Goal: Task Accomplishment & Management: Manage account settings

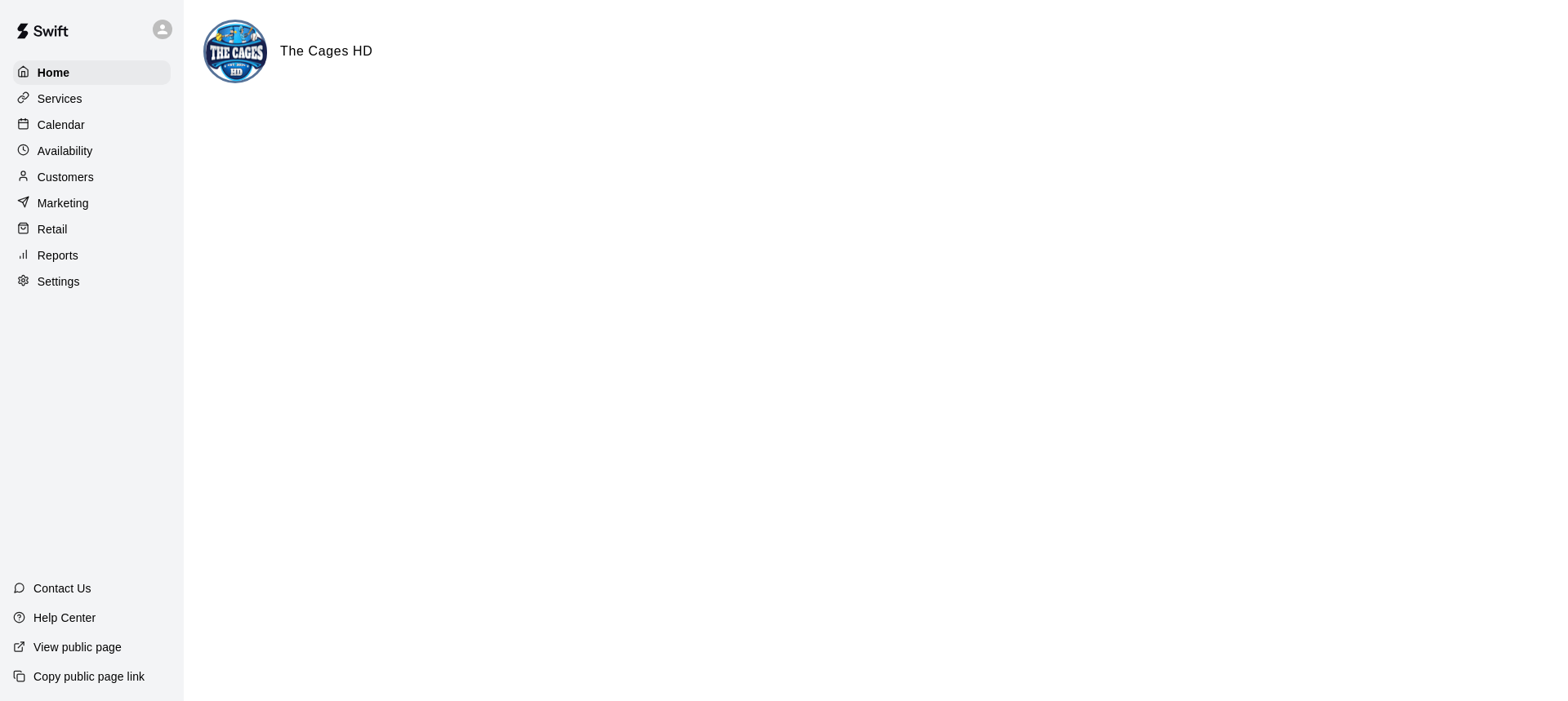
click at [44, 124] on p "Calendar" at bounding box center [61, 124] width 47 height 17
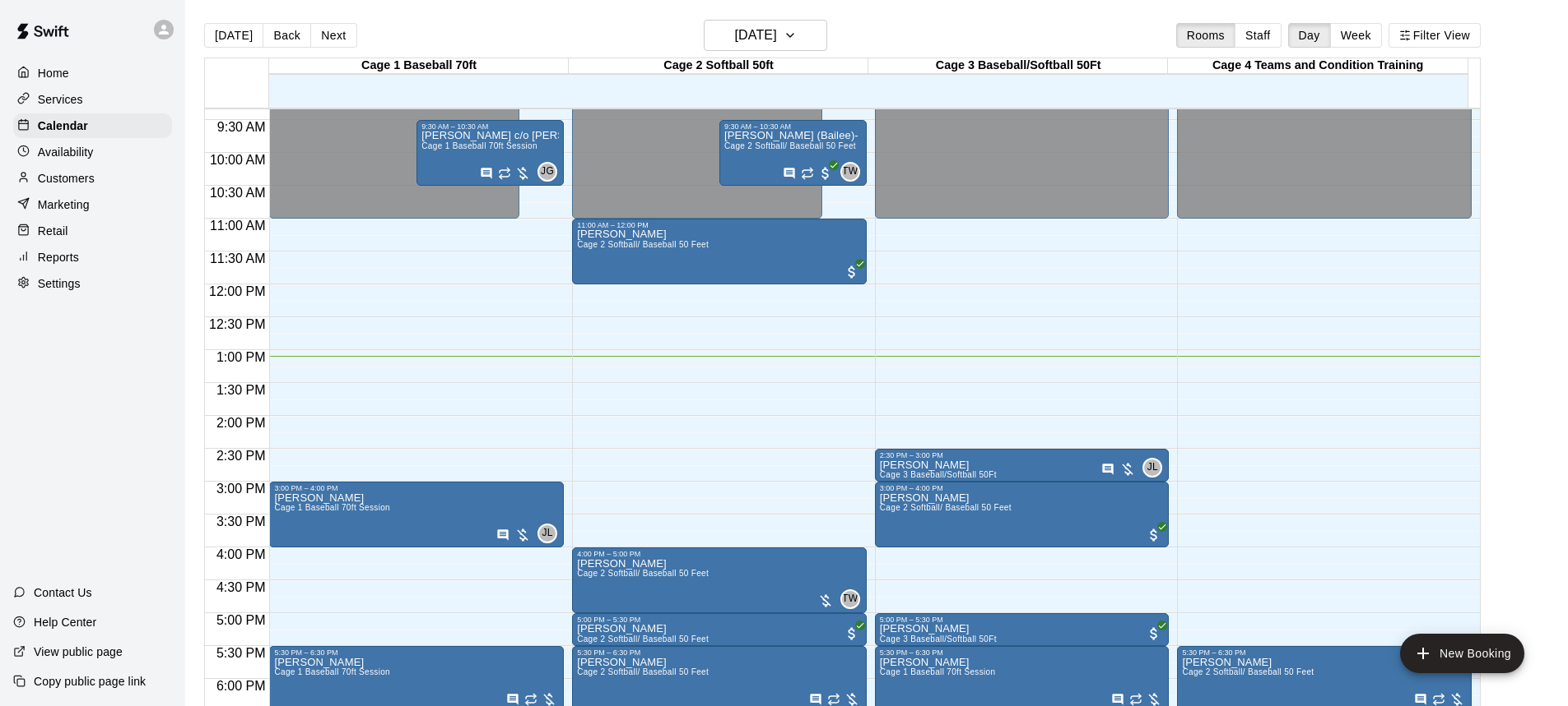
scroll to position [532, 0]
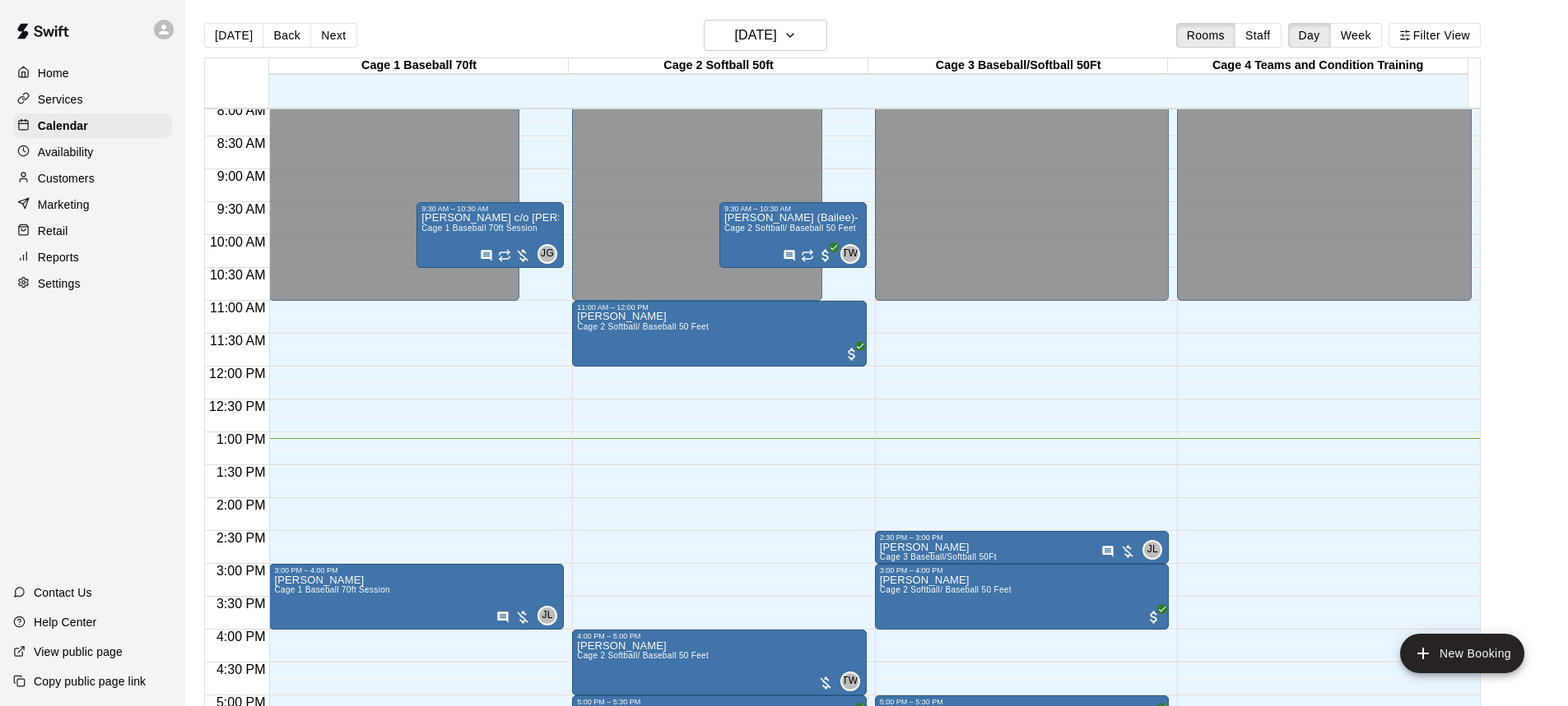
click at [65, 102] on p "Services" at bounding box center [61, 99] width 46 height 17
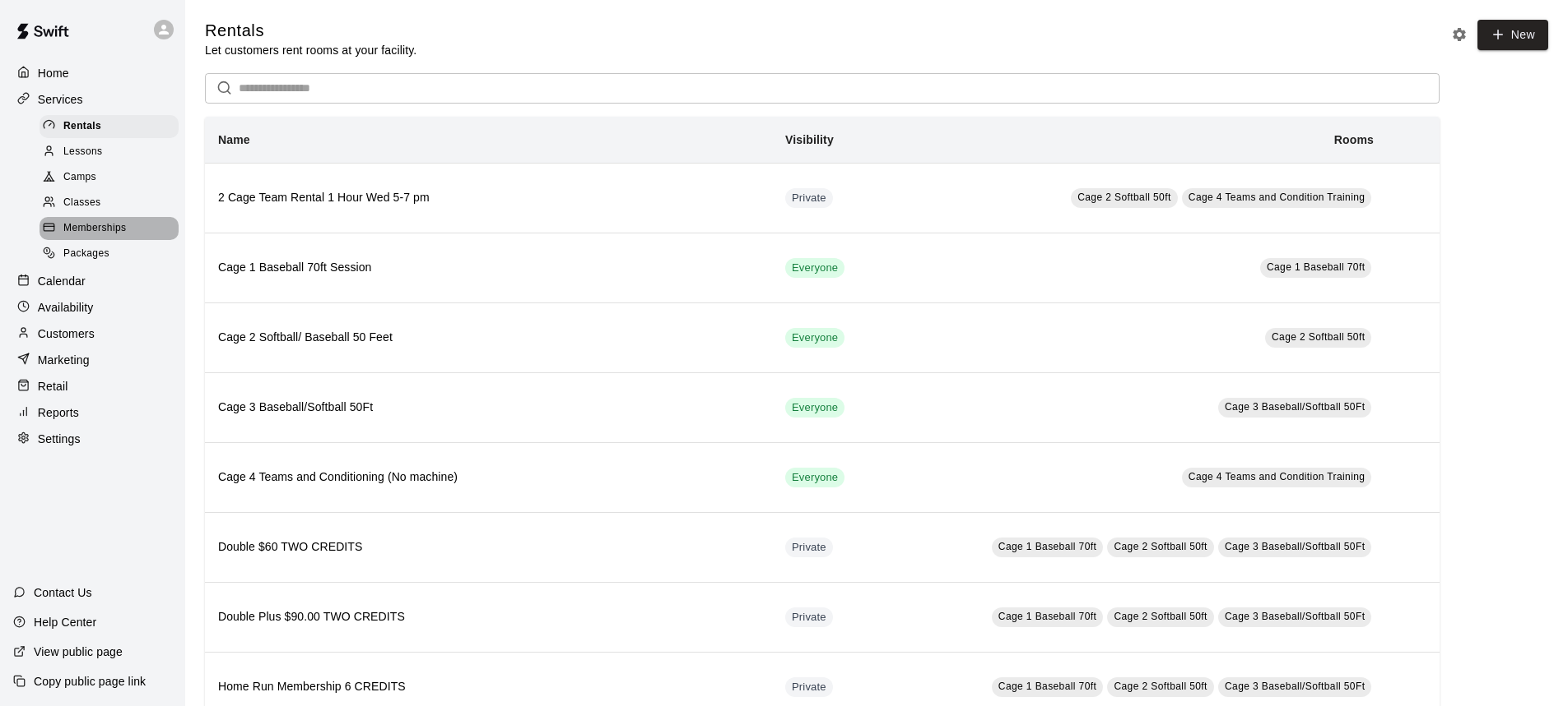
click at [83, 237] on span "Memberships" at bounding box center [94, 228] width 63 height 17
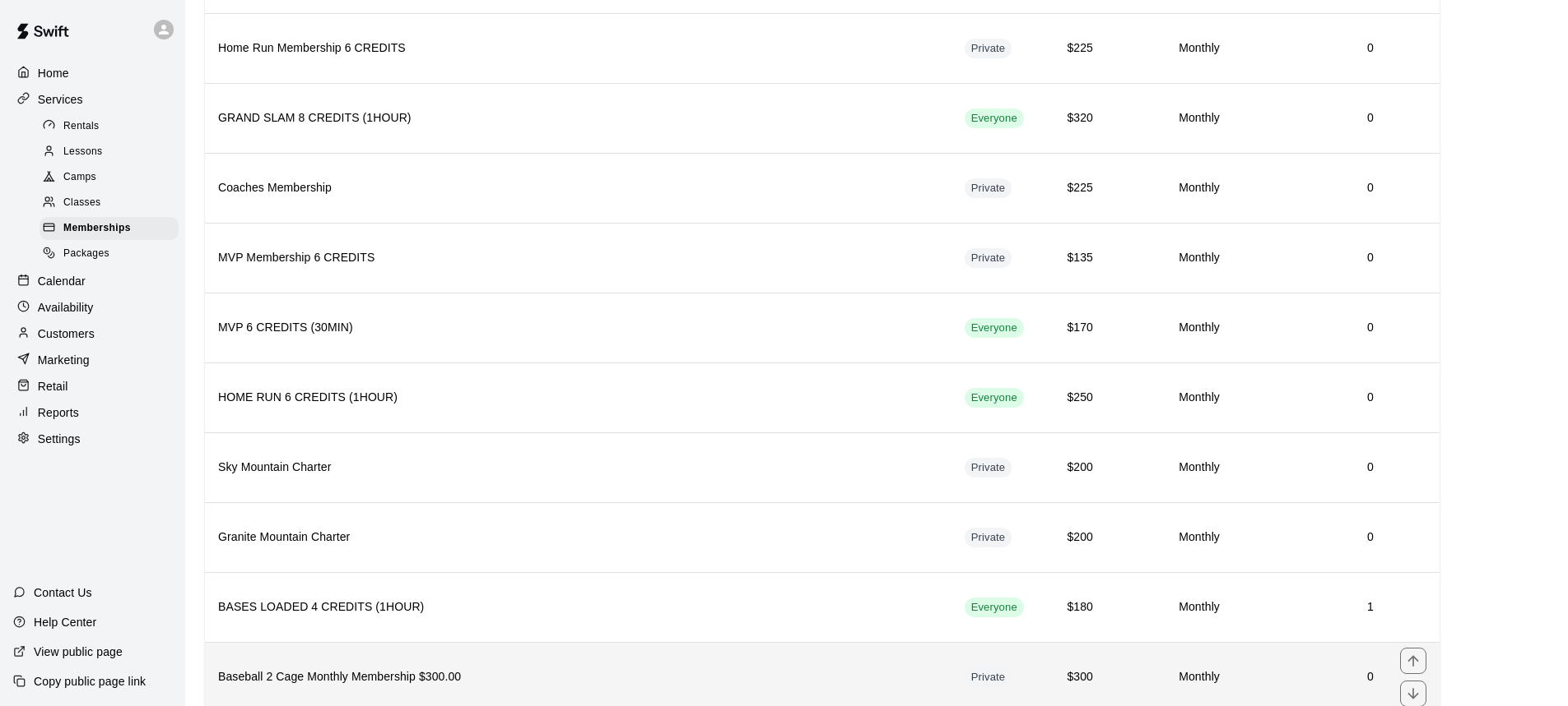
scroll to position [364, 0]
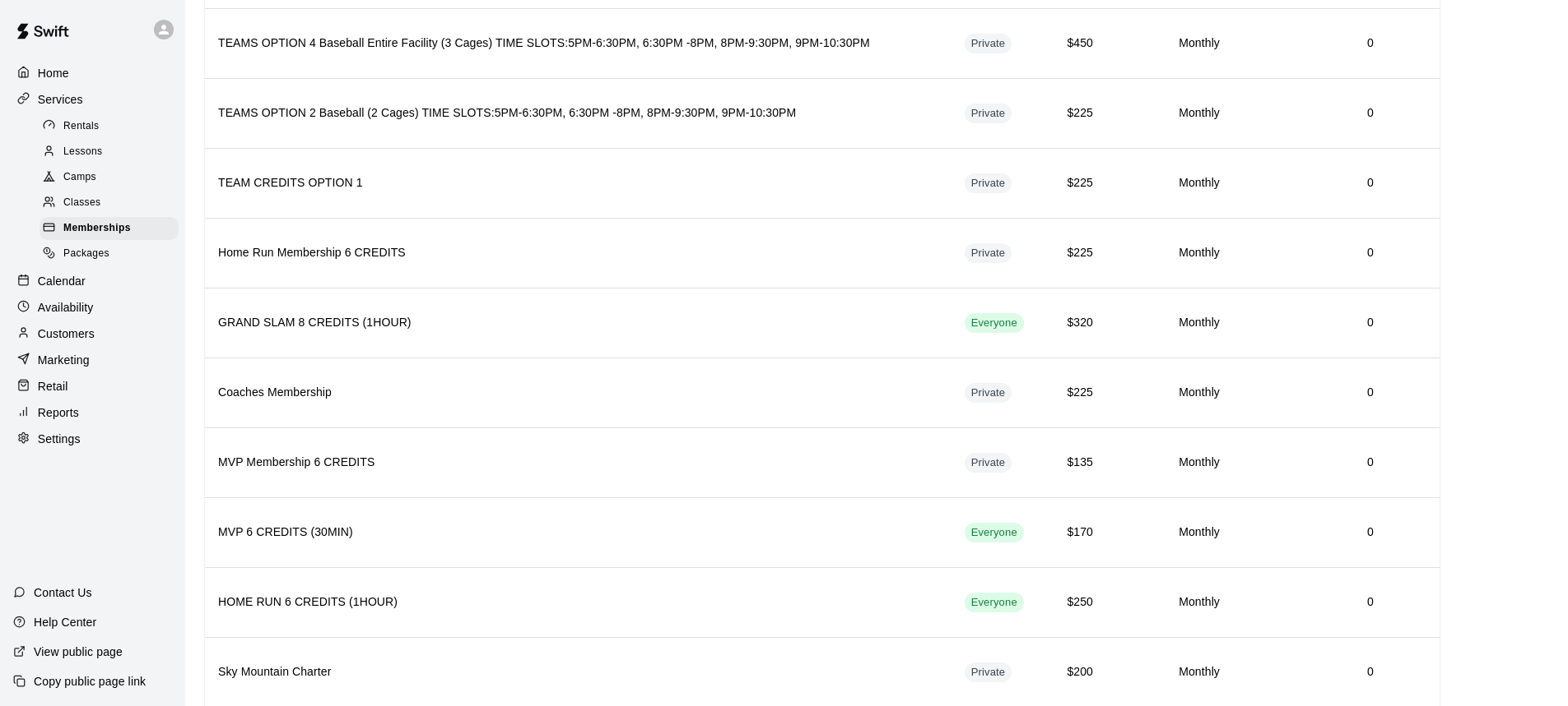
click at [69, 343] on p "Customers" at bounding box center [66, 334] width 57 height 17
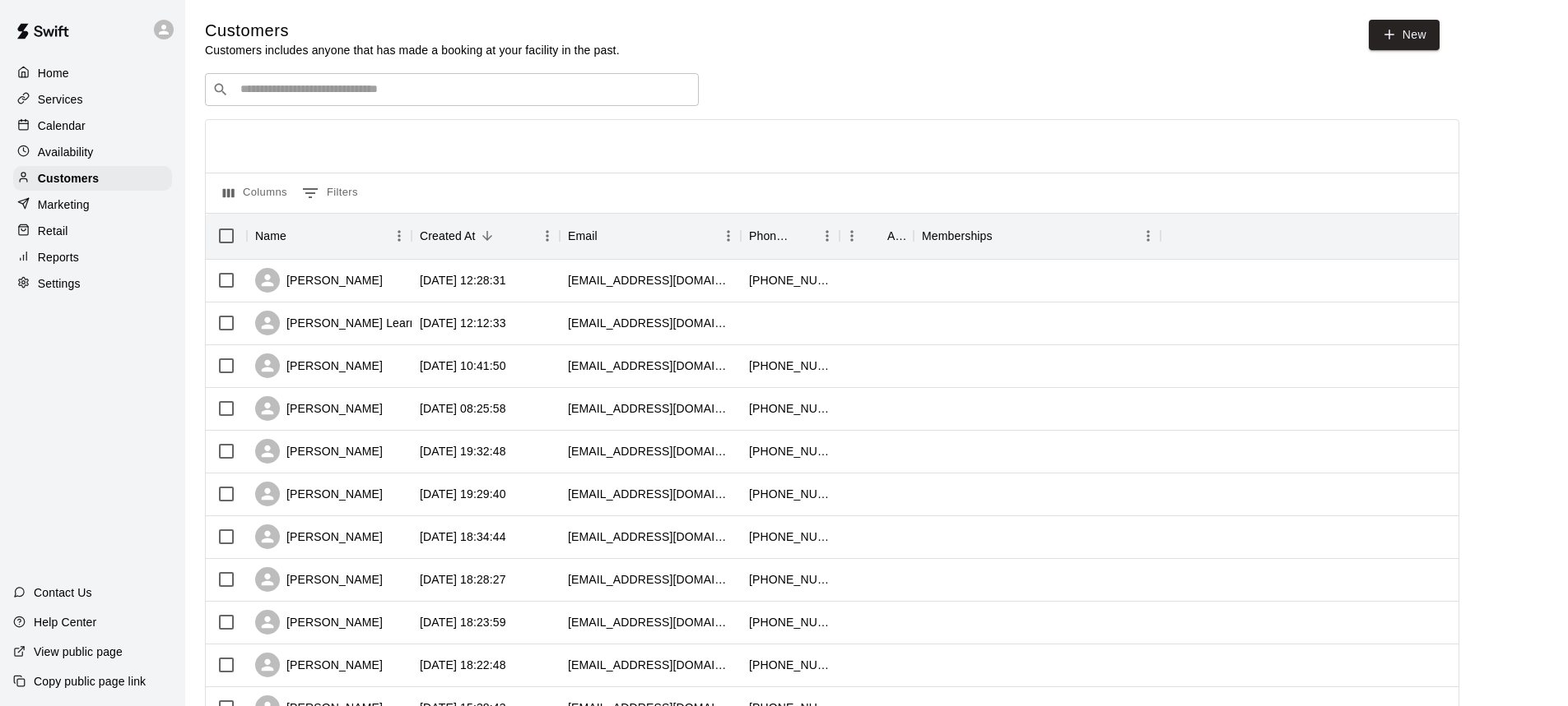
click at [319, 87] on input "Search customers by name or email" at bounding box center [463, 89] width 456 height 17
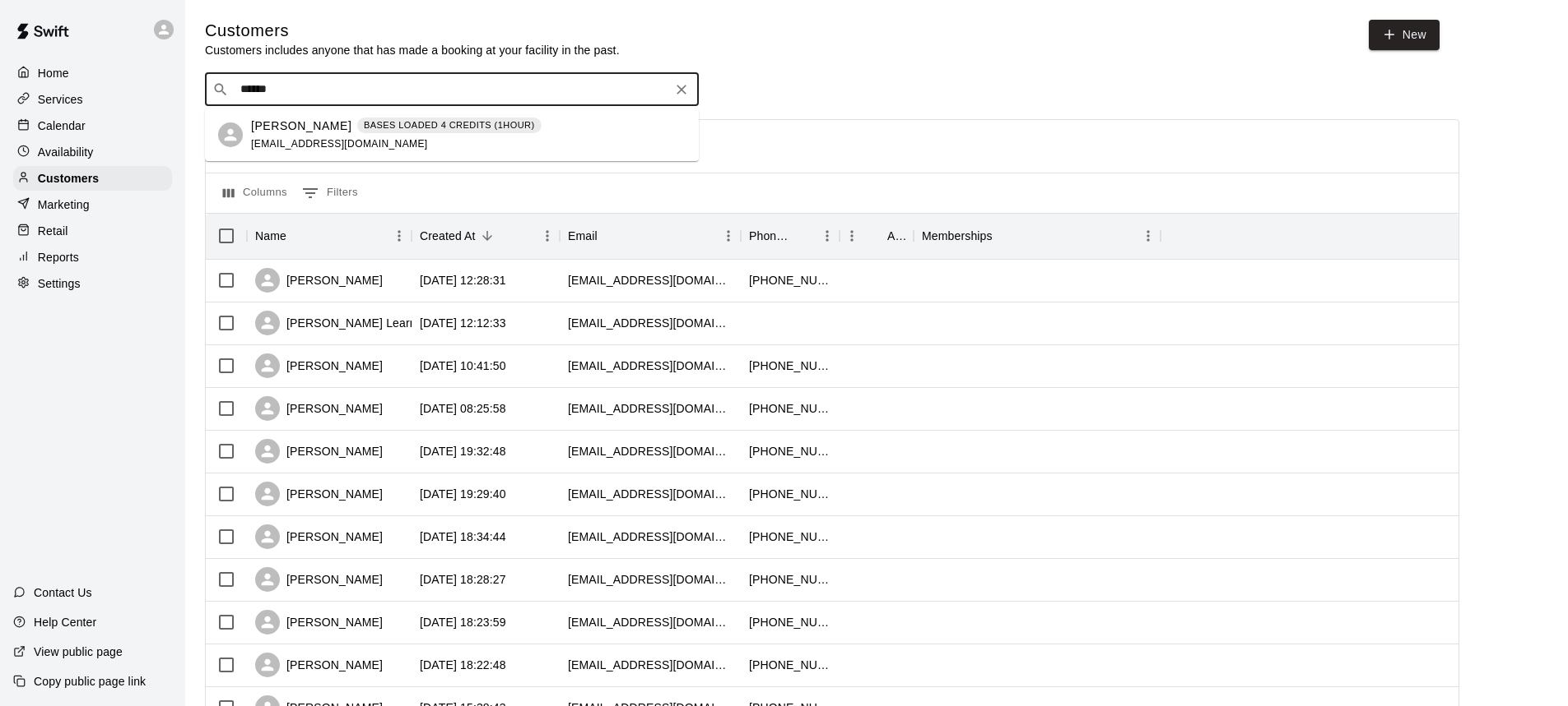
type input "*******"
click at [370, 145] on span "[EMAIL_ADDRESS][DOMAIN_NAME]" at bounding box center [340, 144] width 177 height 12
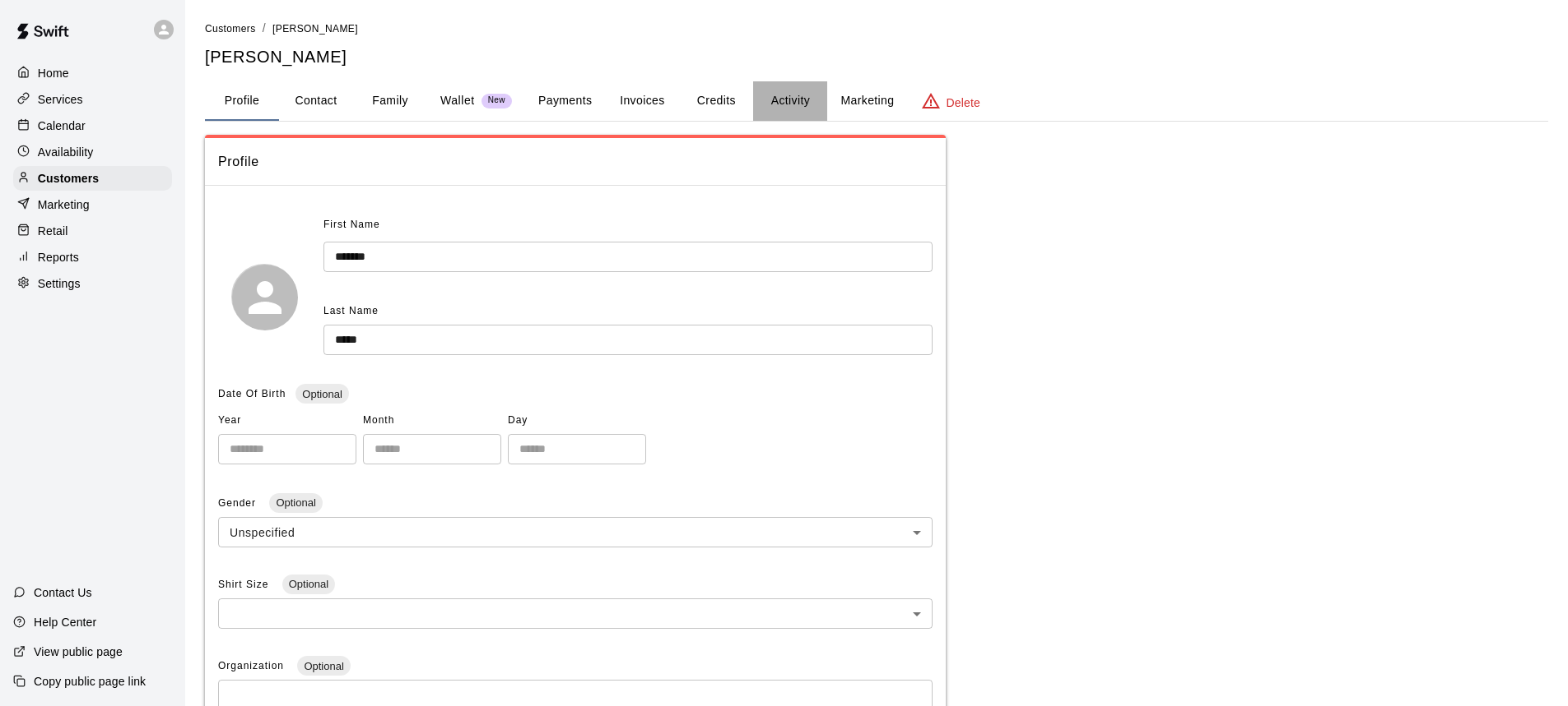
click at [767, 100] on button "Activity" at bounding box center [790, 101] width 75 height 40
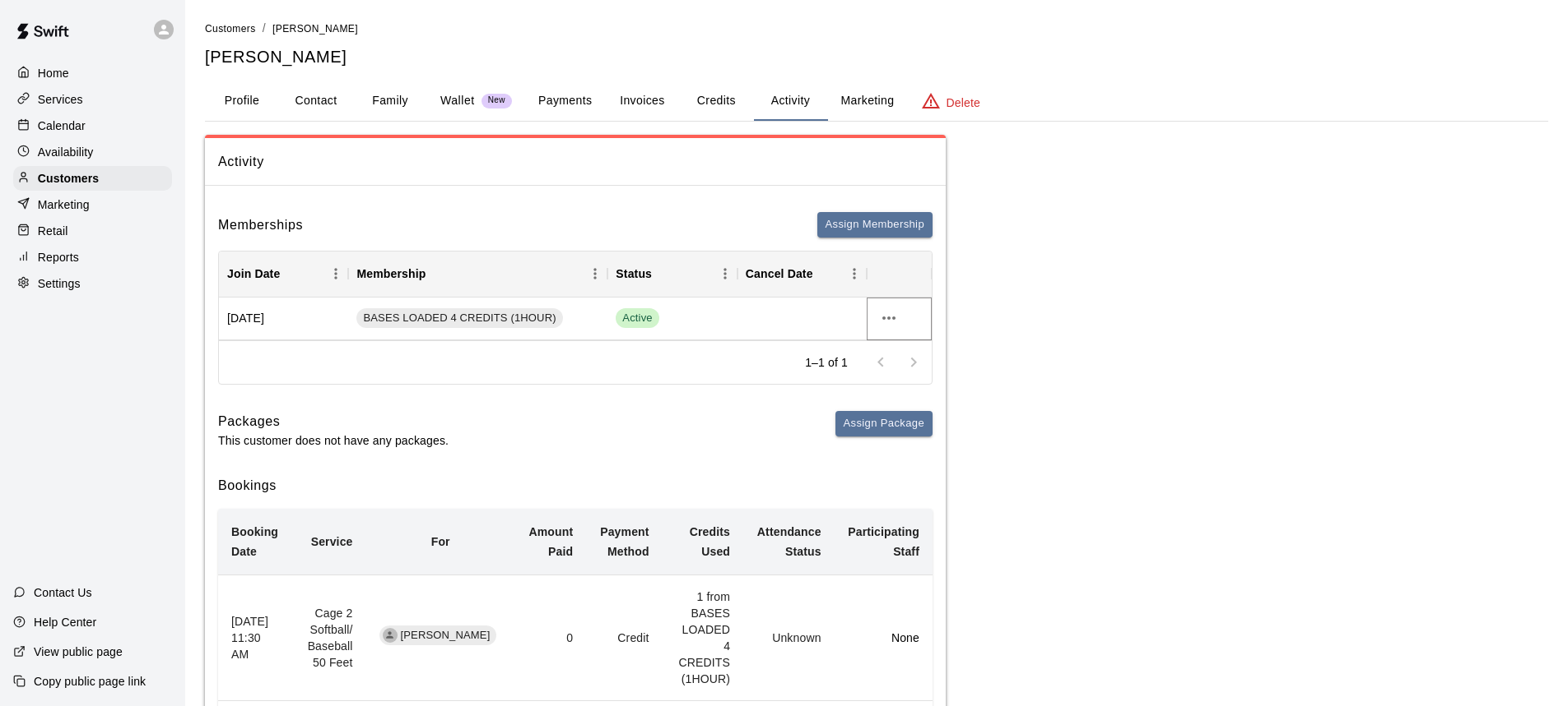
click at [896, 318] on icon "more actions" at bounding box center [889, 319] width 20 height 20
click at [912, 379] on li "Cancel" at bounding box center [921, 379] width 93 height 27
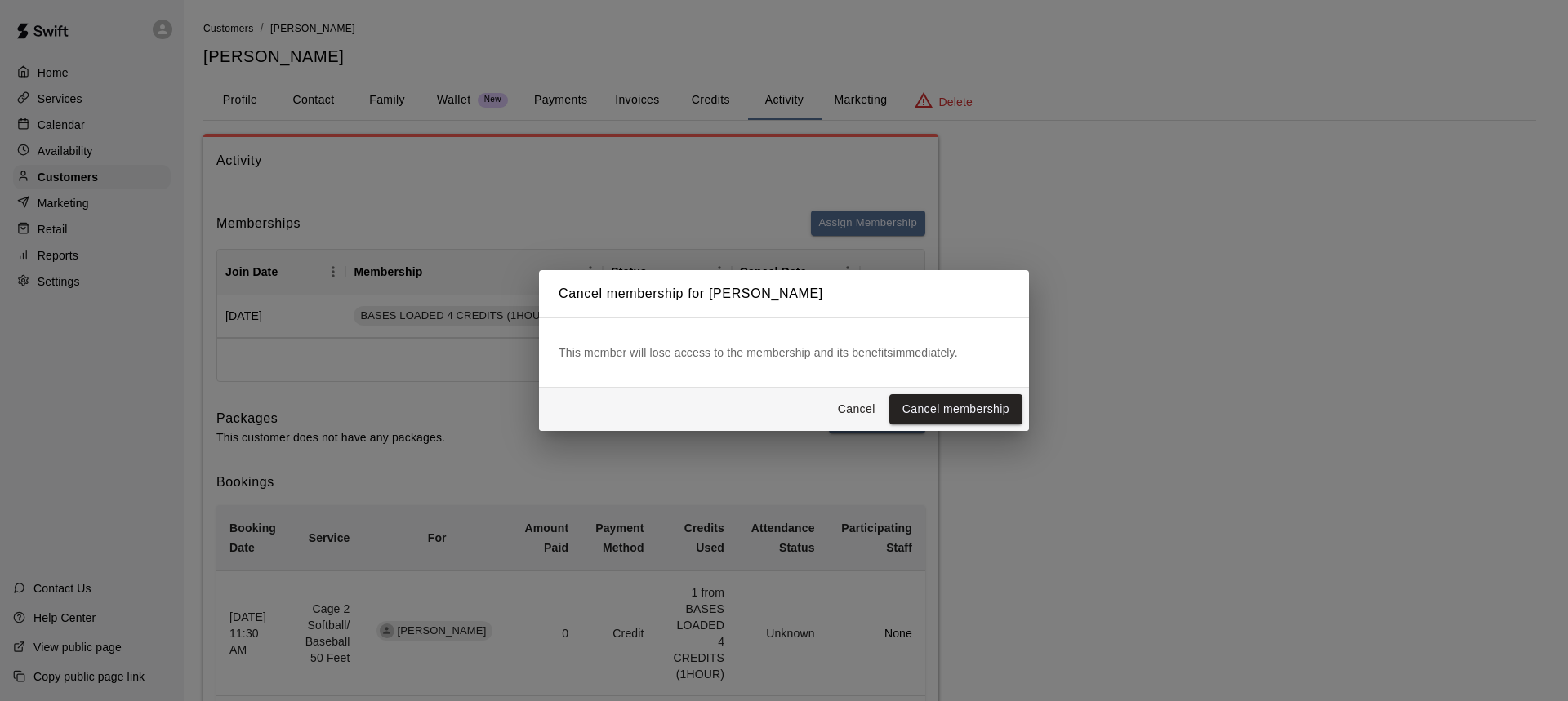
click at [869, 411] on button "Cancel" at bounding box center [856, 409] width 52 height 31
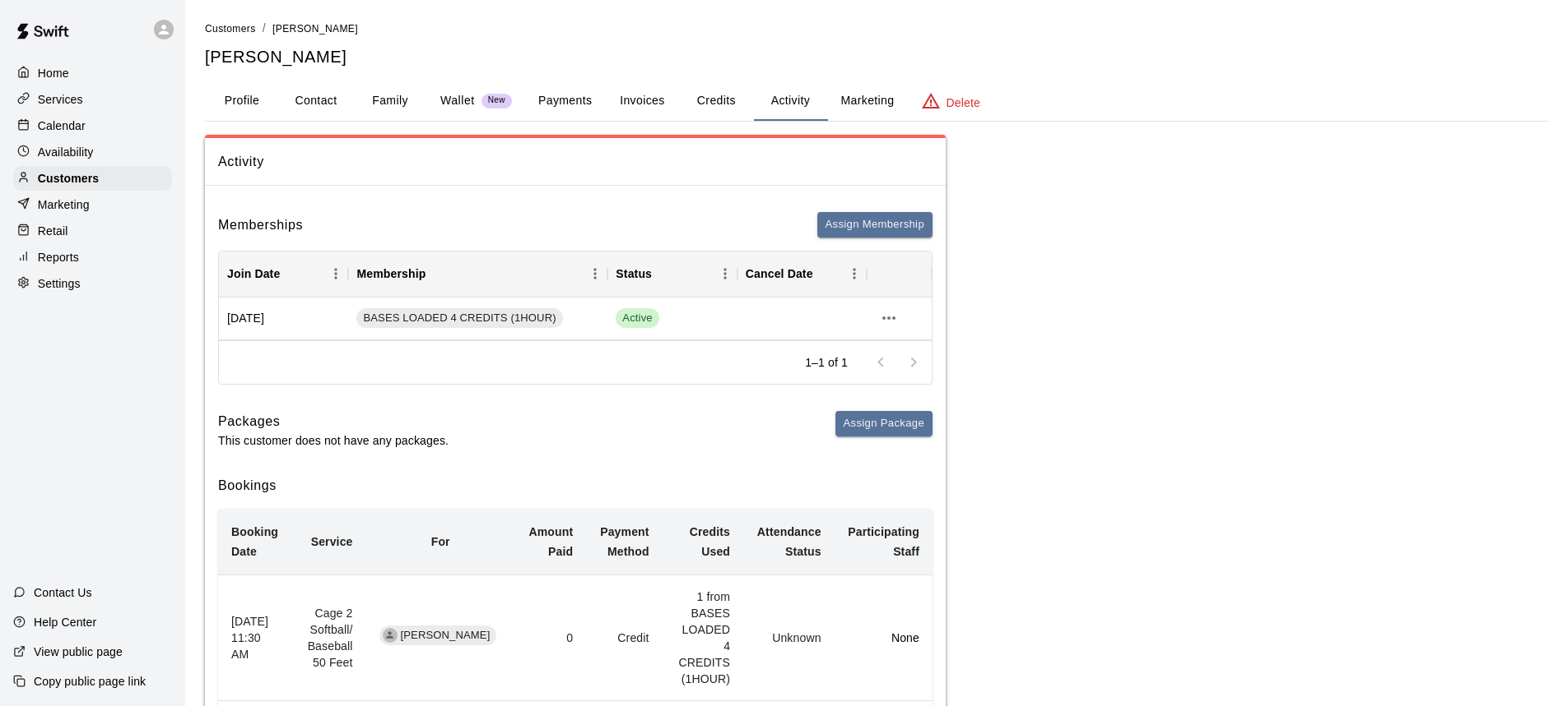
click at [61, 71] on p "Home" at bounding box center [53, 72] width 31 height 17
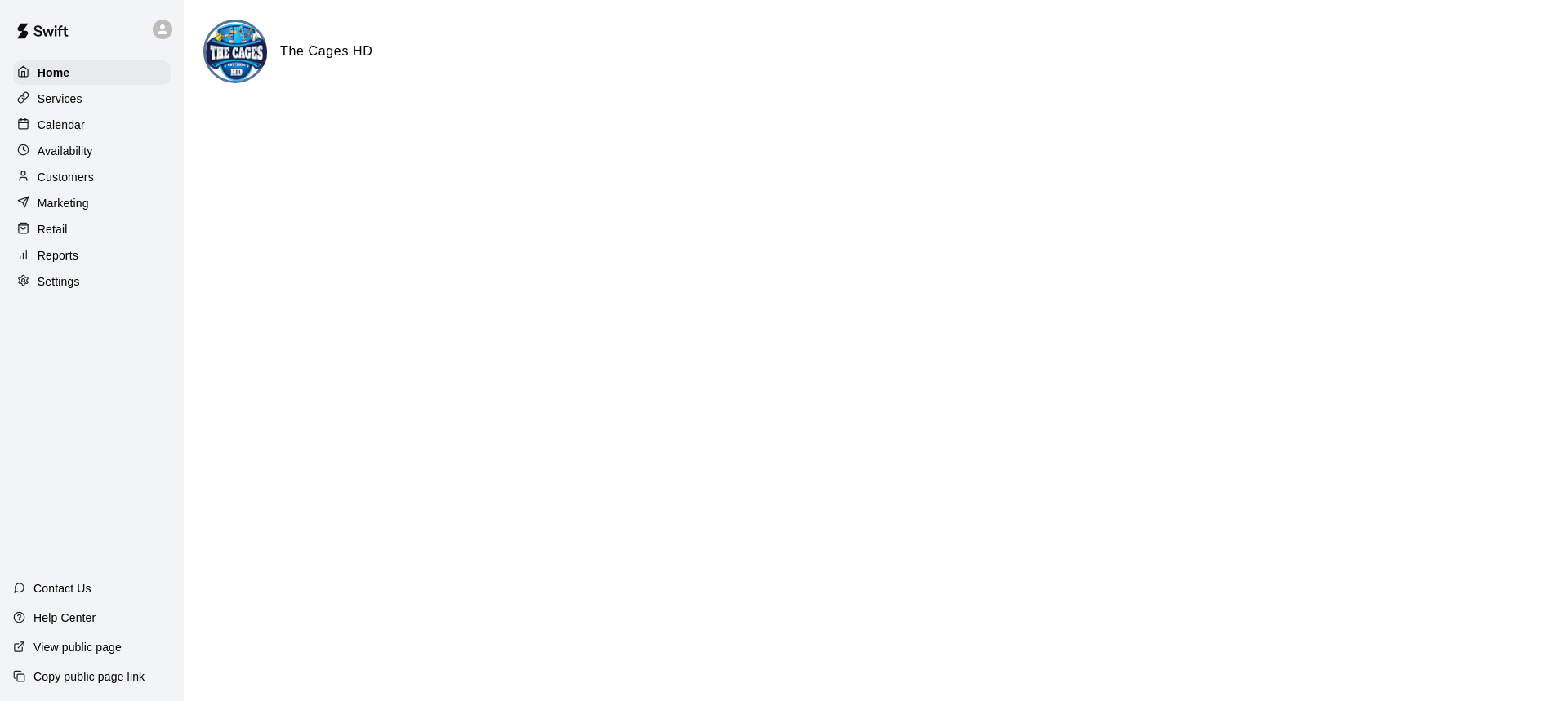
click at [71, 126] on p "Calendar" at bounding box center [61, 124] width 47 height 17
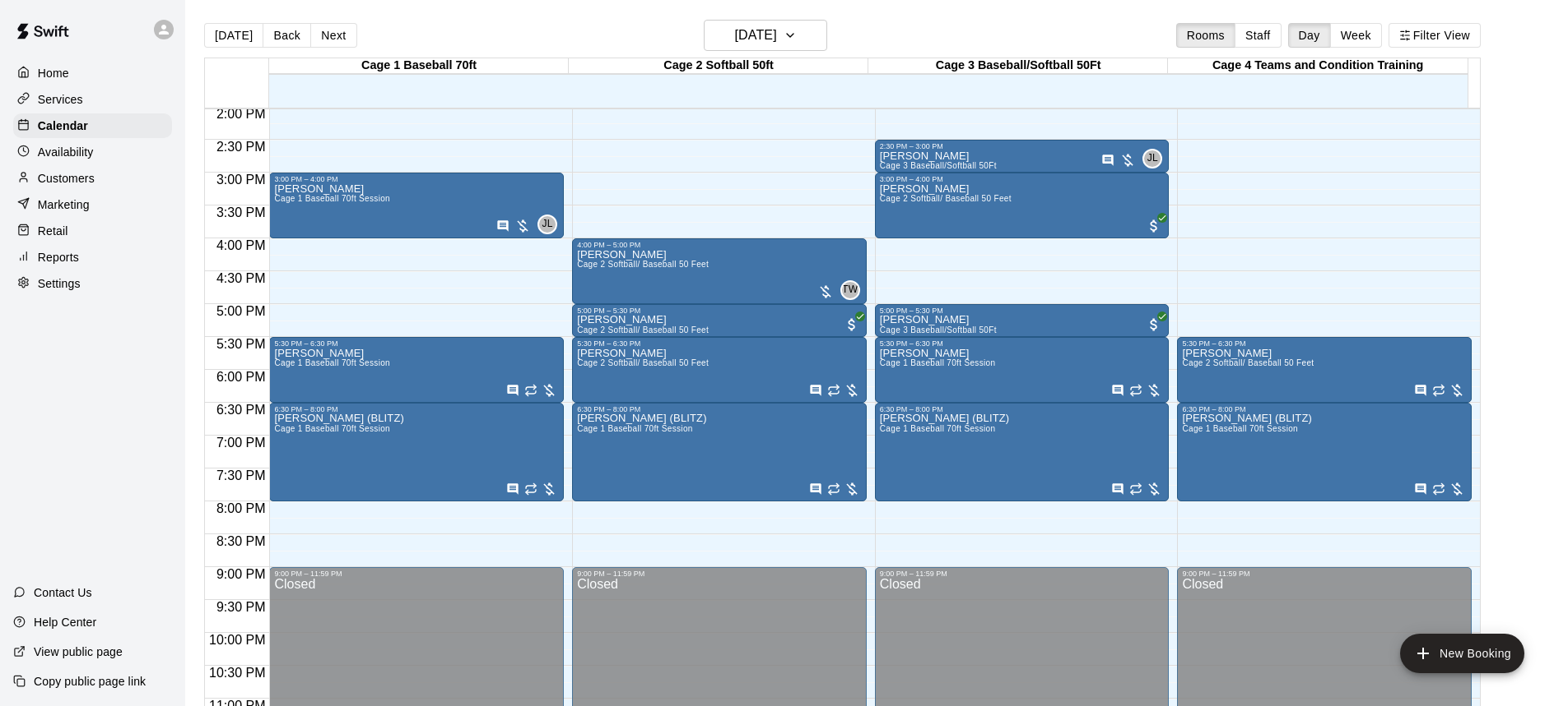
scroll to position [945, 0]
